Goal: Task Accomplishment & Management: Manage account settings

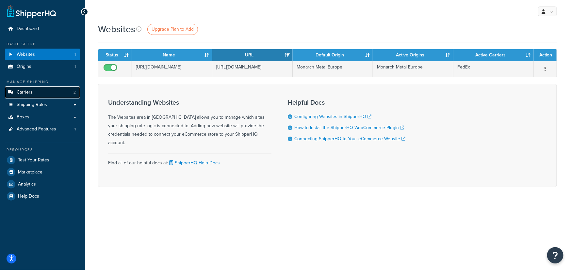
click at [45, 91] on link "Carriers 2" at bounding box center [42, 92] width 75 height 12
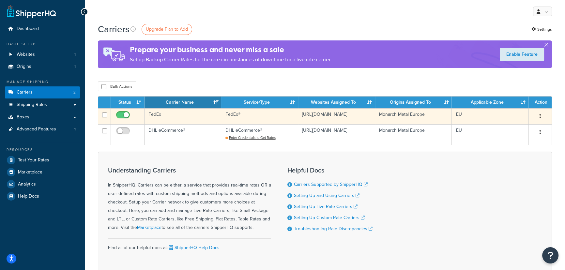
click at [231, 114] on td "FedEx®" at bounding box center [259, 116] width 77 height 16
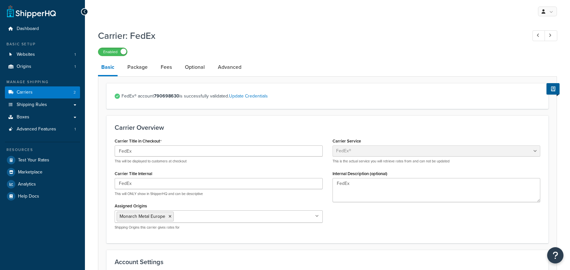
select select "fedEx"
select select "kg"
select select "CM"
select select "YOUR_PACKAGING"
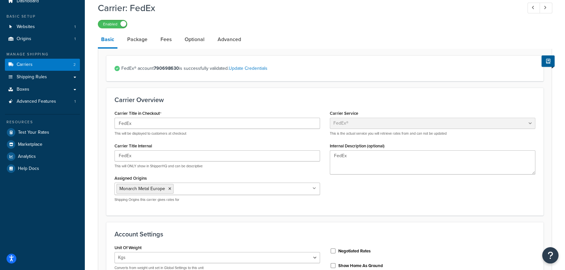
scroll to position [148, 0]
